Goal: Task Accomplishment & Management: Manage account settings

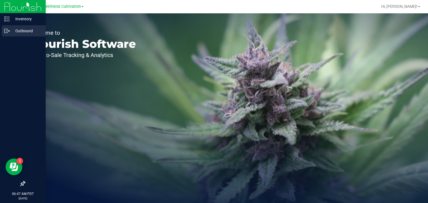
click at [11, 30] on p "Outbound" at bounding box center [26, 31] width 33 height 7
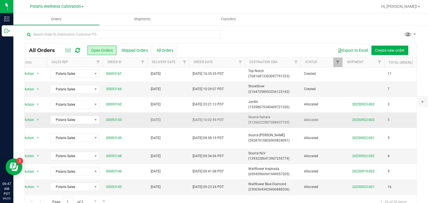
scroll to position [0, 11]
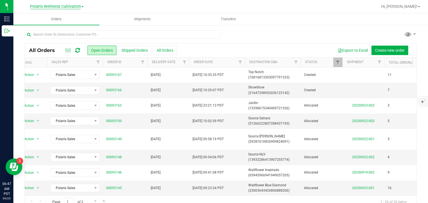
click at [74, 8] on span "Polaris Wellness Cultivation" at bounding box center [55, 6] width 51 height 5
click at [75, 30] on link "Polaris Wellness Production" at bounding box center [56, 27] width 81 height 8
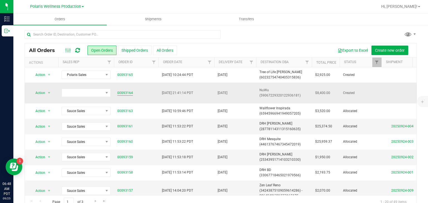
click at [128, 91] on link "00093164" at bounding box center [125, 93] width 16 height 5
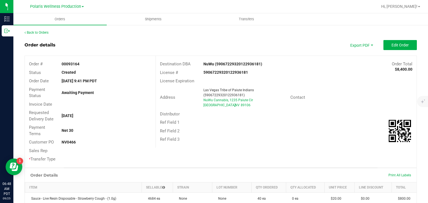
scroll to position [8, 0]
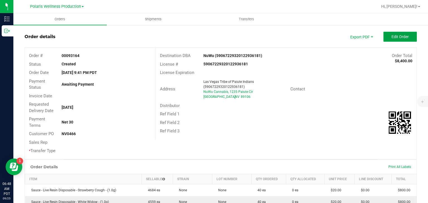
click at [404, 33] on button "Edit Order" at bounding box center [399, 37] width 33 height 10
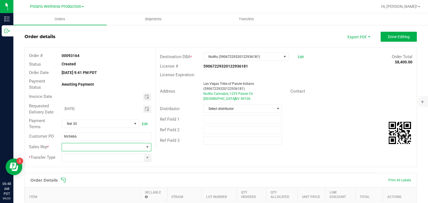
click at [146, 146] on span at bounding box center [147, 147] width 4 height 4
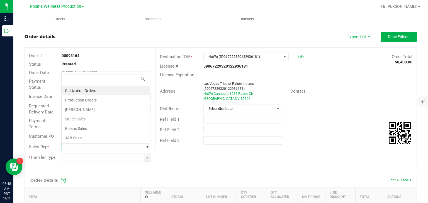
scroll to position [8, 88]
click at [124, 119] on li "Sauce Sales" at bounding box center [106, 119] width 88 height 9
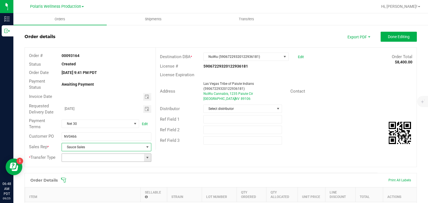
click at [145, 157] on span at bounding box center [147, 158] width 4 height 4
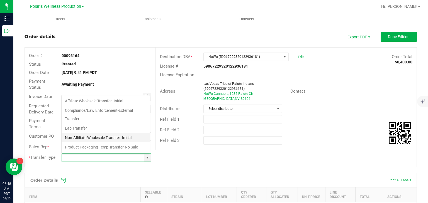
scroll to position [37, 0]
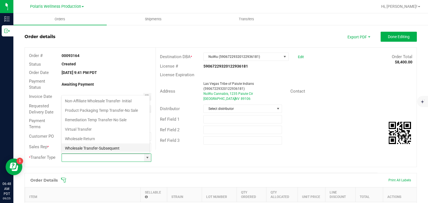
click at [116, 150] on li "Wholesale Transfer-Subsequent" at bounding box center [106, 148] width 88 height 9
type input "Wholesale Transfer-Subsequent"
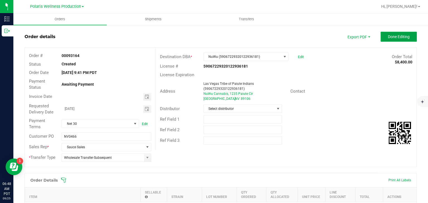
click at [390, 40] on button "Done Editing" at bounding box center [399, 37] width 36 height 10
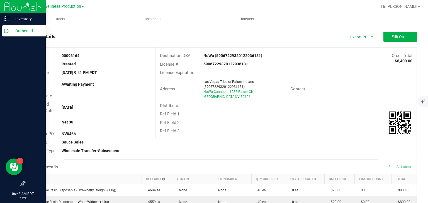
click at [8, 31] on icon at bounding box center [7, 31] width 6 height 6
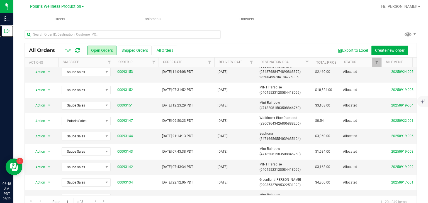
scroll to position [191, 0]
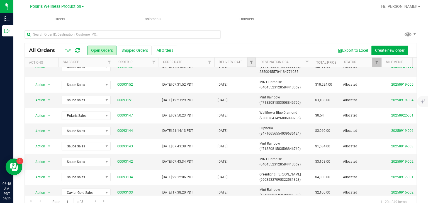
click at [254, 66] on link "Filter" at bounding box center [251, 62] width 9 height 9
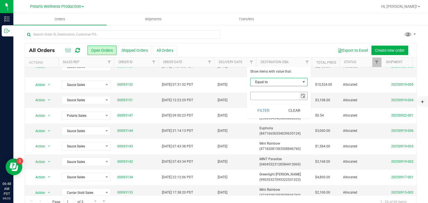
click at [269, 96] on input "text" at bounding box center [275, 96] width 49 height 8
click at [306, 96] on span "select" at bounding box center [303, 96] width 8 height 8
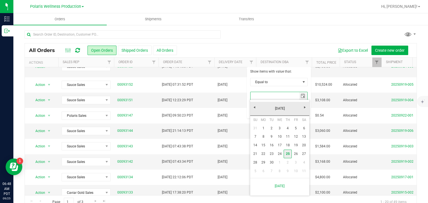
click at [288, 155] on link "25" at bounding box center [288, 154] width 8 height 9
type input "[DATE]"
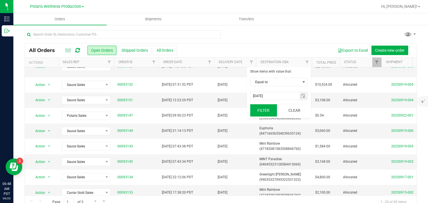
click at [268, 111] on button "Filter" at bounding box center [263, 111] width 27 height 12
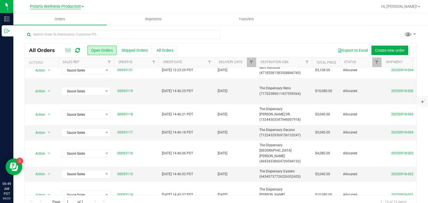
click at [77, 6] on span "Polaris Wellness Production" at bounding box center [55, 6] width 51 height 5
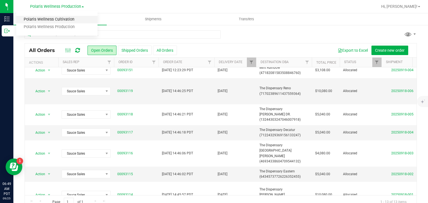
click at [76, 21] on link "Polaris Wellness Cultivation" at bounding box center [56, 20] width 81 height 8
